Goal: Task Accomplishment & Management: Complete application form

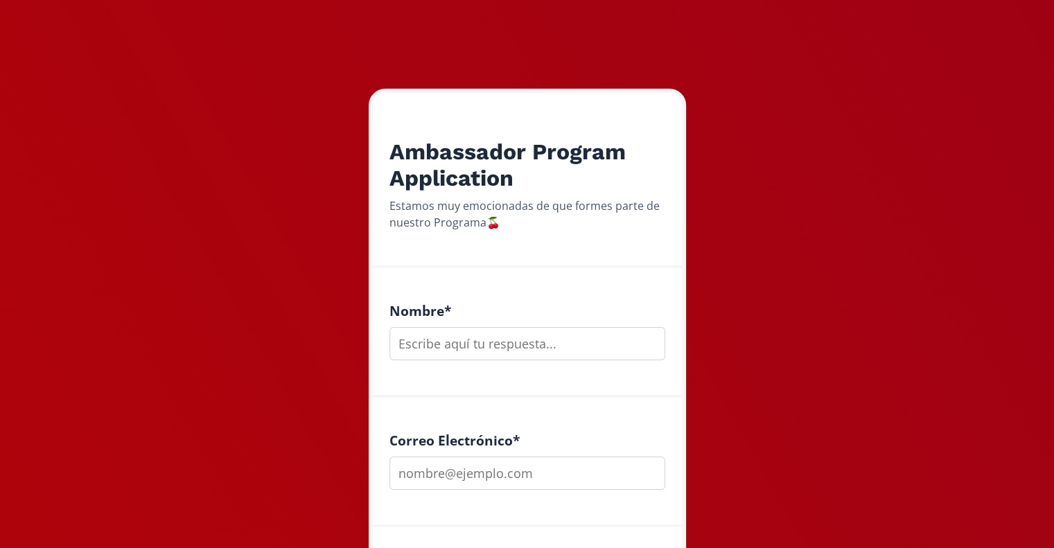
scroll to position [211, 0]
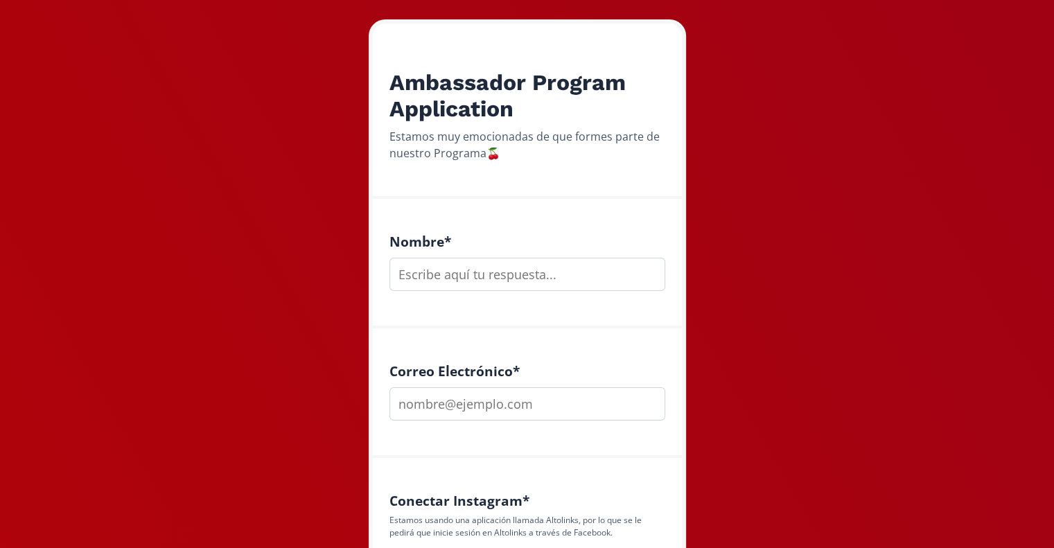
click at [496, 277] on input "text" at bounding box center [528, 274] width 276 height 33
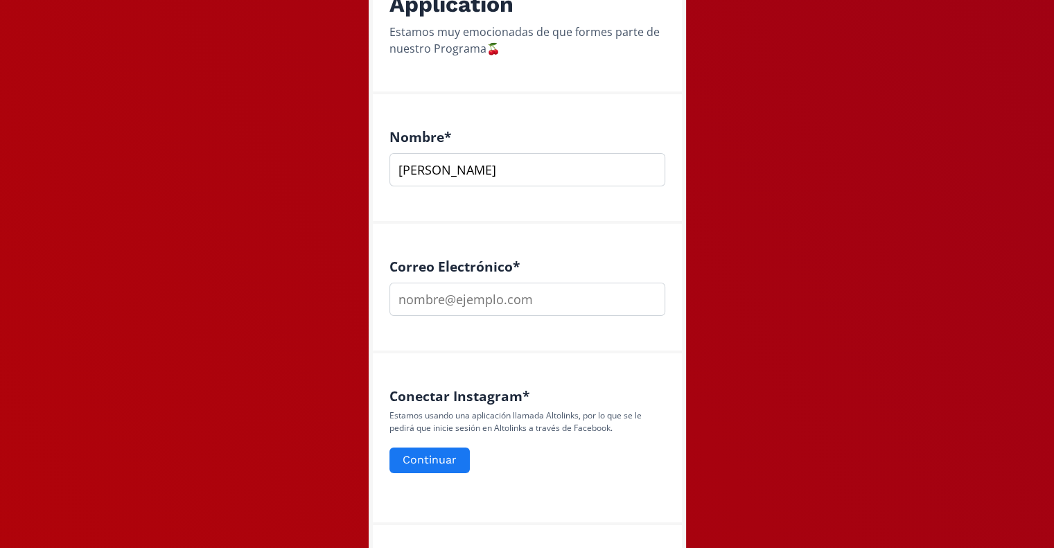
click at [476, 171] on input "[PERSON_NAME]" at bounding box center [528, 169] width 276 height 33
click at [521, 168] on input "[PERSON_NAME]" at bounding box center [528, 169] width 276 height 33
type input "[PERSON_NAME]"
click at [452, 302] on input "email" at bounding box center [528, 299] width 276 height 33
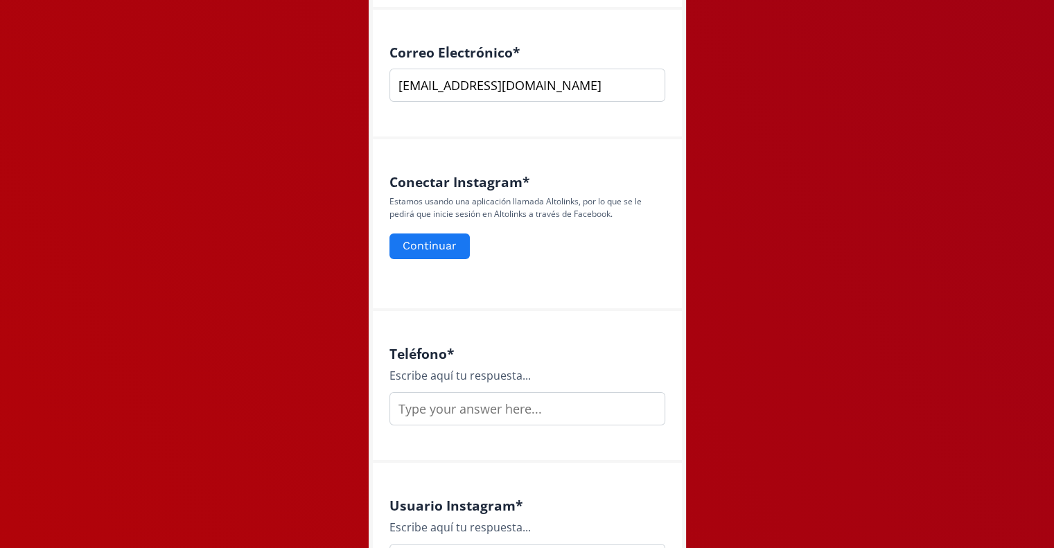
scroll to position [571, 0]
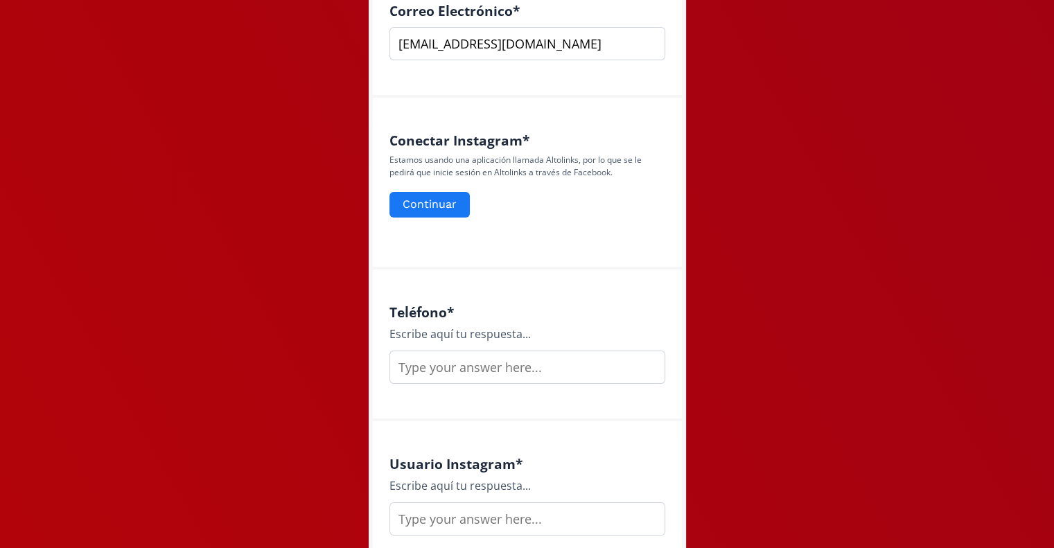
type input "[EMAIL_ADDRESS][DOMAIN_NAME]"
drag, startPoint x: 490, startPoint y: 374, endPoint x: 463, endPoint y: 369, distance: 27.5
click at [463, 369] on input "text" at bounding box center [528, 367] width 276 height 33
type input "5519555190"
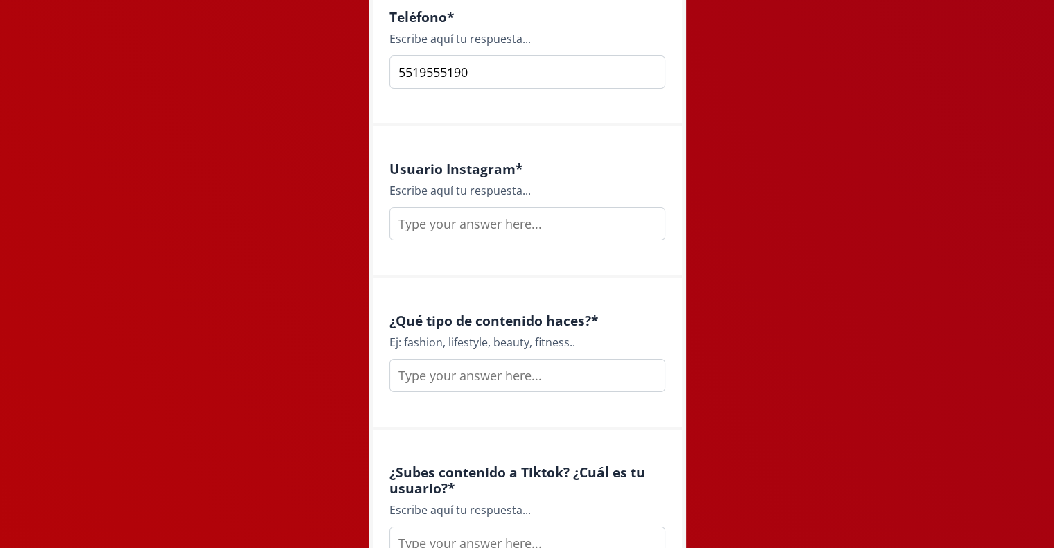
scroll to position [865, 0]
click at [458, 232] on input "text" at bounding box center [528, 225] width 276 height 33
type input "[EMAIL_ADDRESS][DOMAIN_NAME]"
click at [494, 374] on input "text" at bounding box center [528, 376] width 276 height 33
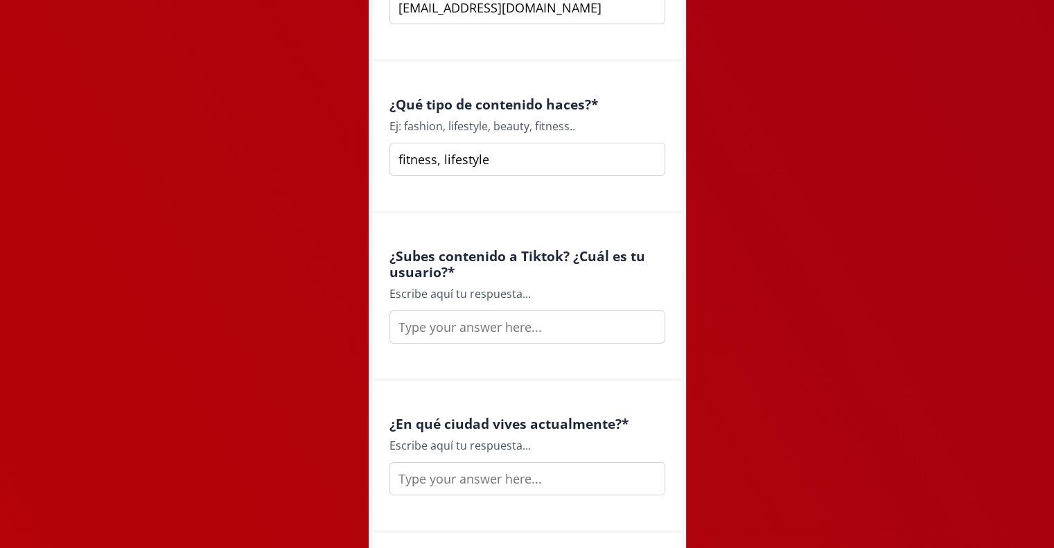
type input "fitness, lifestyle"
click at [479, 340] on input "text" at bounding box center [528, 327] width 276 height 33
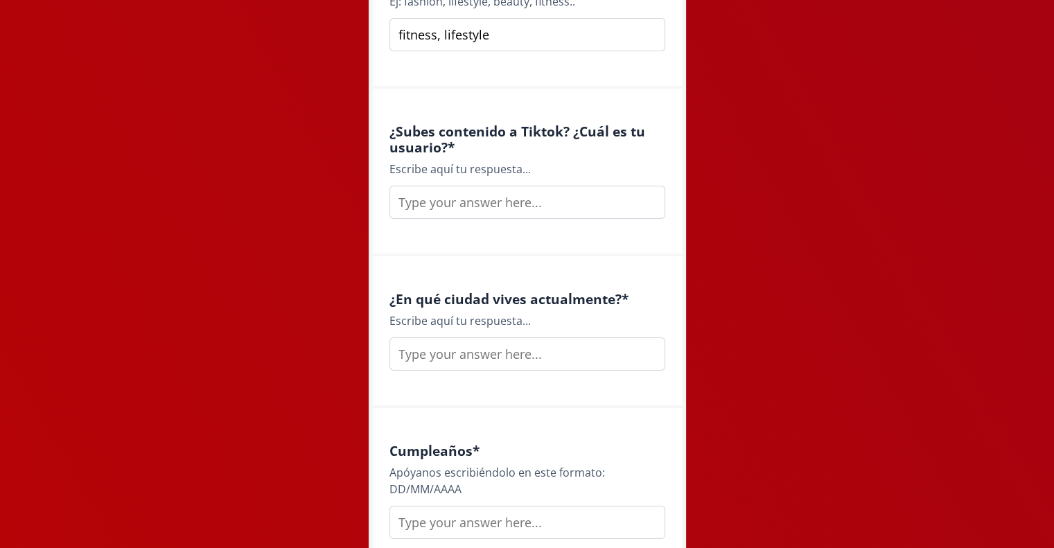
scroll to position [1223, 0]
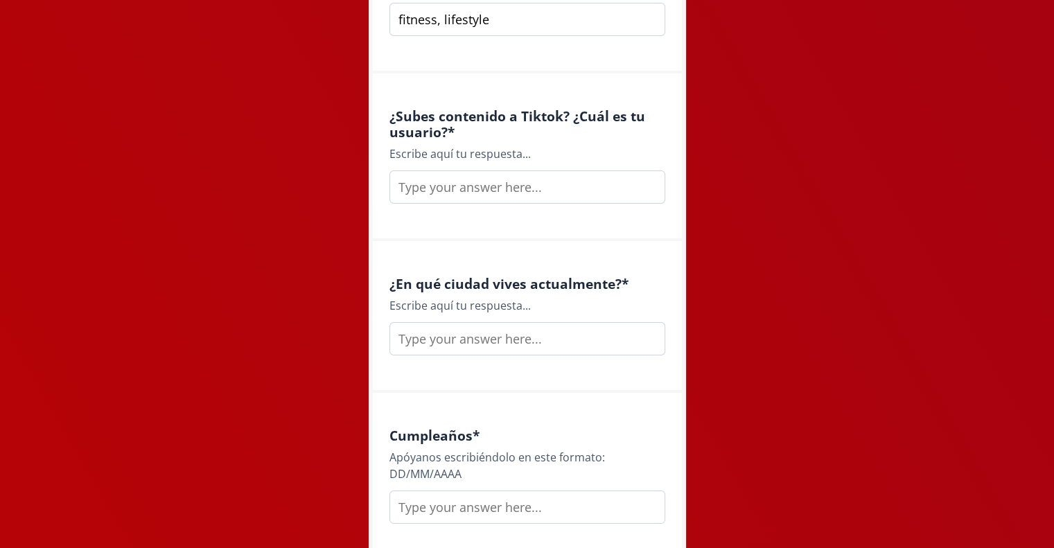
click at [476, 344] on input "text" at bounding box center [528, 338] width 276 height 33
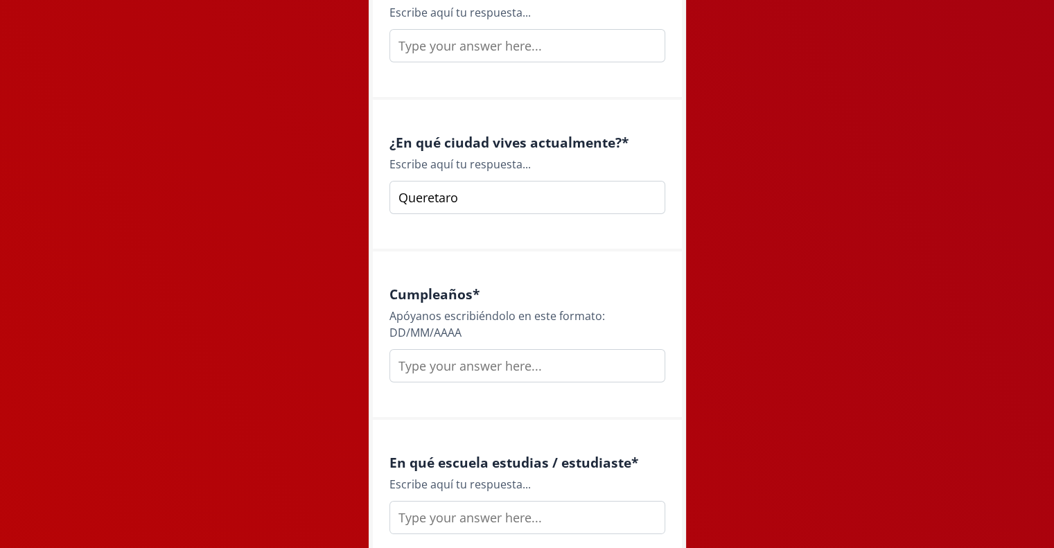
scroll to position [1371, 0]
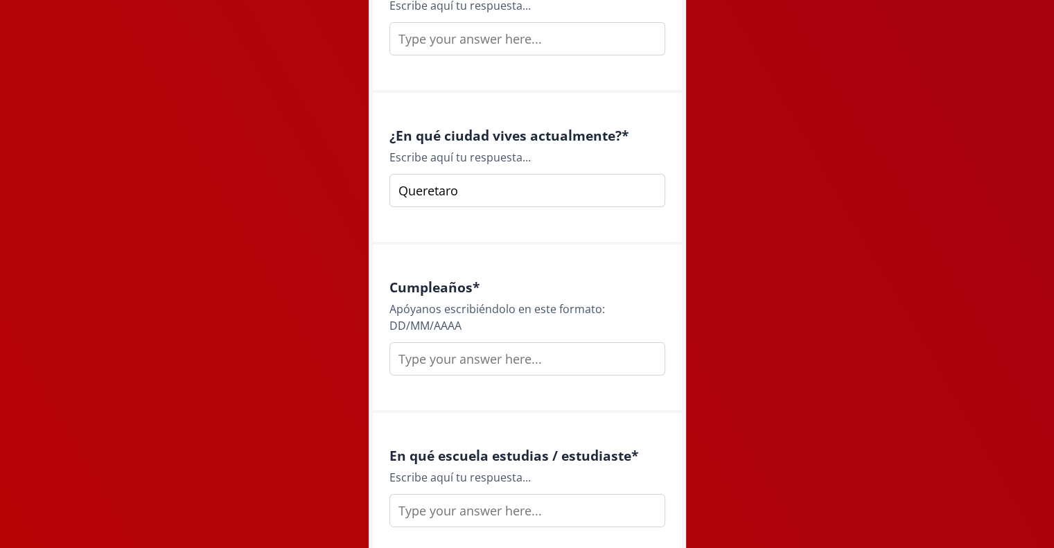
type input "Queretaro"
click at [463, 354] on input "text" at bounding box center [528, 358] width 276 height 33
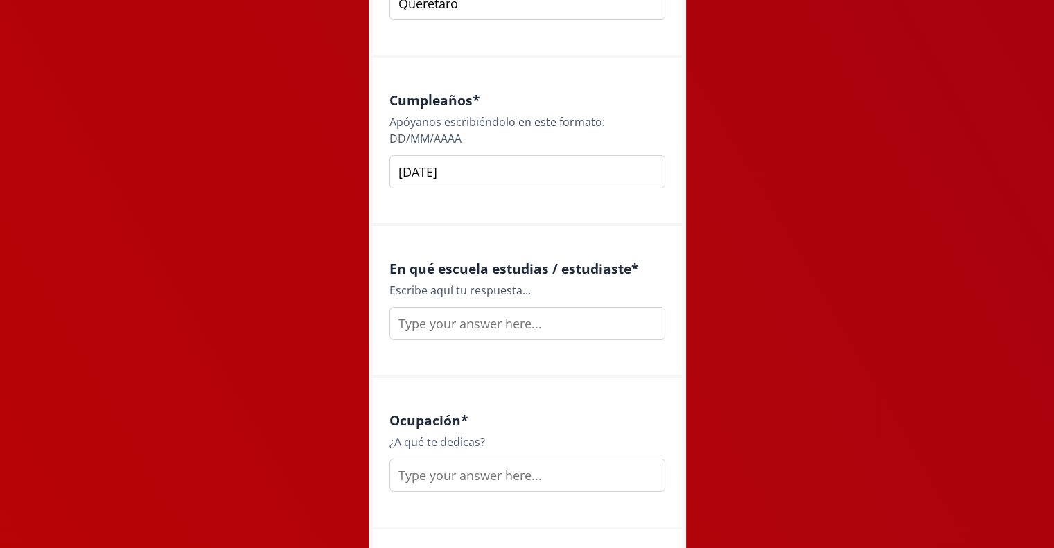
type input "[DATE]"
click at [452, 329] on input "text" at bounding box center [528, 323] width 276 height 33
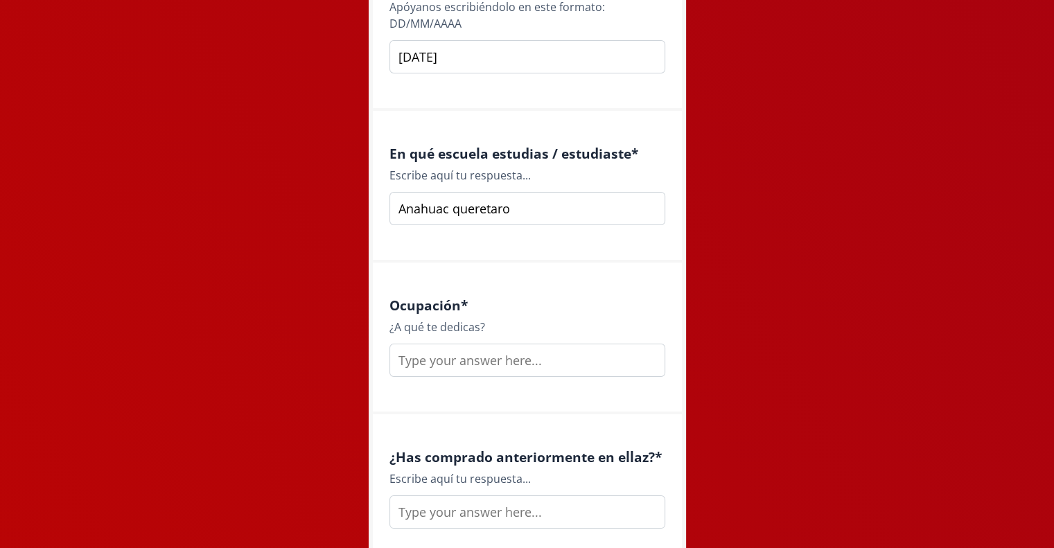
type input "Anahuac queretaro"
click at [421, 361] on input "text" at bounding box center [528, 360] width 276 height 33
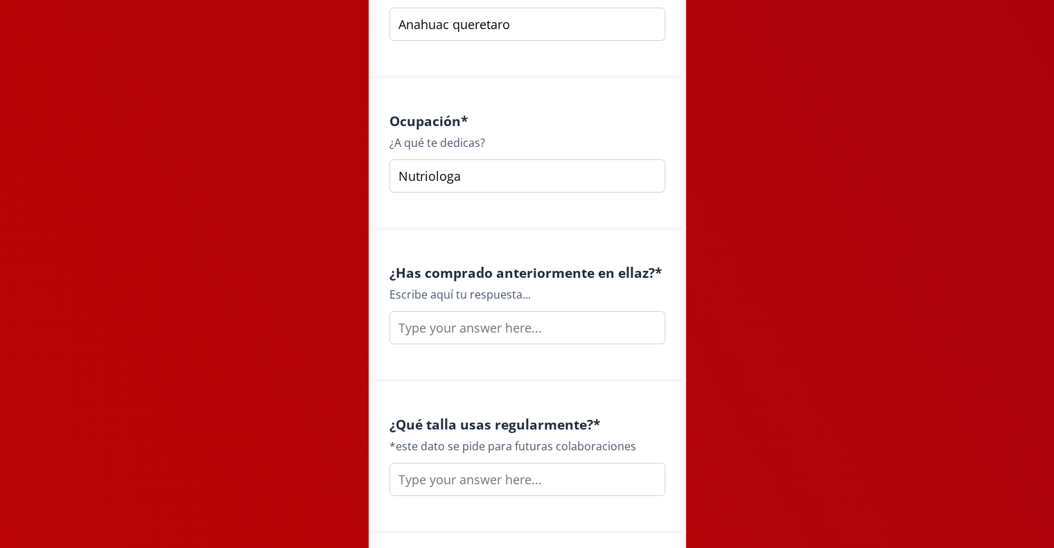
scroll to position [1859, 0]
type input "Nutriologa"
click at [425, 334] on input "text" at bounding box center [528, 326] width 276 height 33
type input "n"
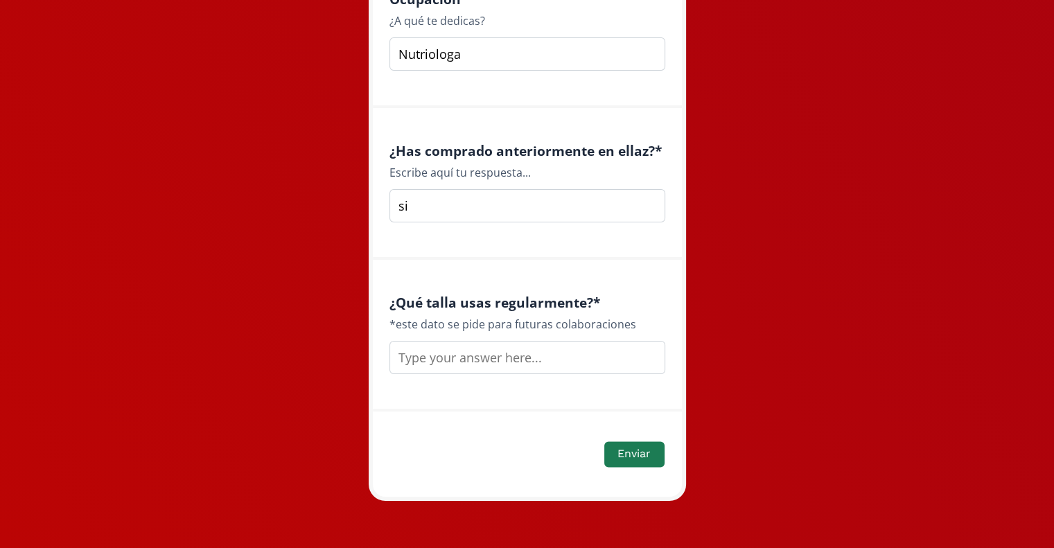
scroll to position [1980, 0]
type input "si"
click at [469, 349] on input "text" at bounding box center [528, 357] width 276 height 33
type input "m"
click at [620, 453] on button "Enviar" at bounding box center [634, 455] width 64 height 30
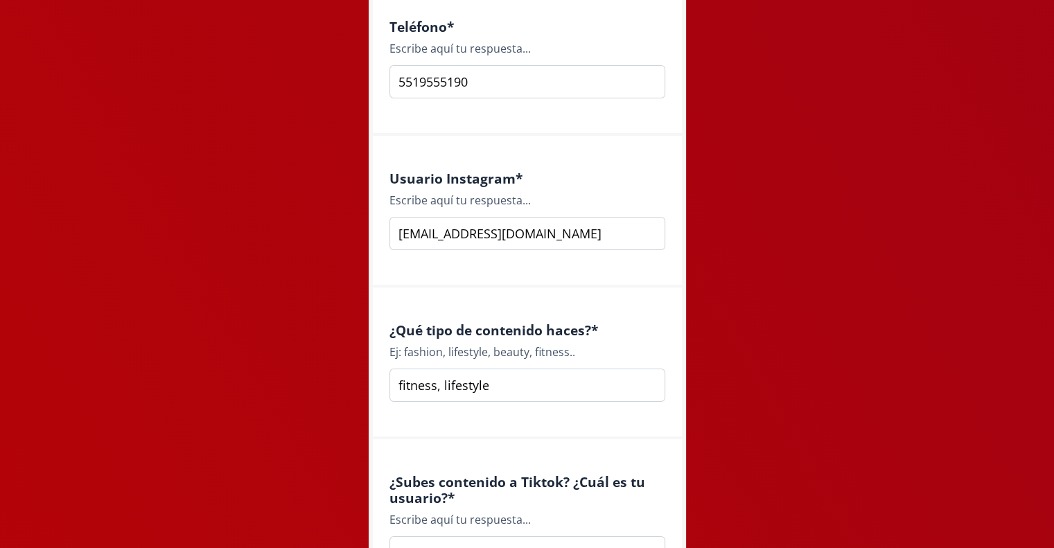
scroll to position [519, 0]
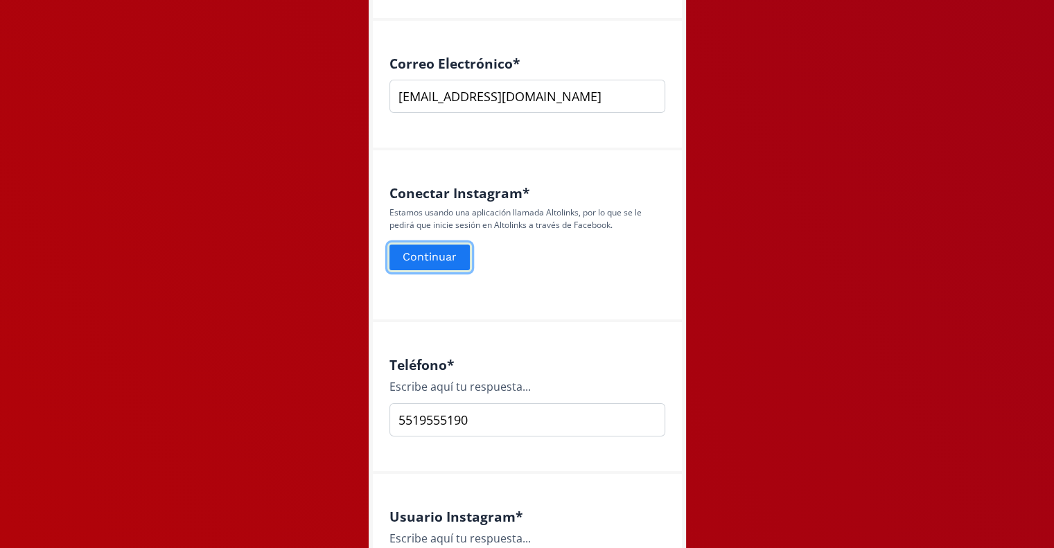
click at [439, 257] on button "Continuar" at bounding box center [430, 258] width 85 height 30
